Goal: Navigation & Orientation: Find specific page/section

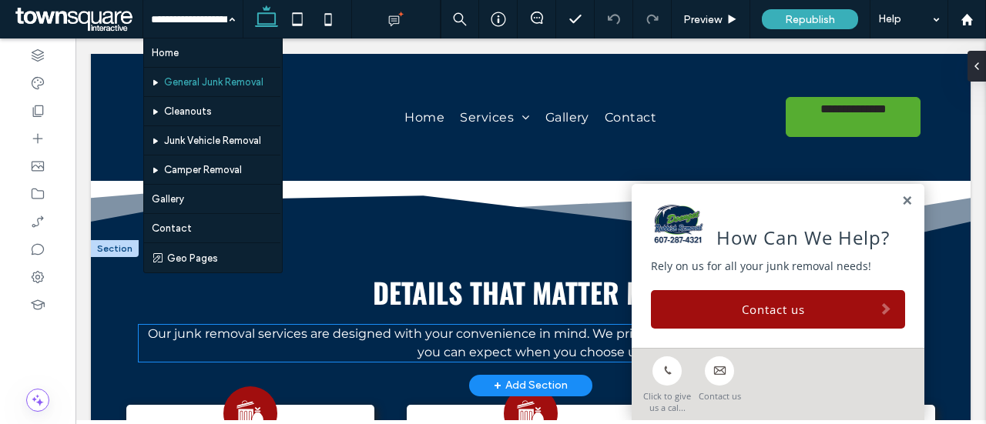
scroll to position [847, 0]
